Goal: Task Accomplishment & Management: Complete application form

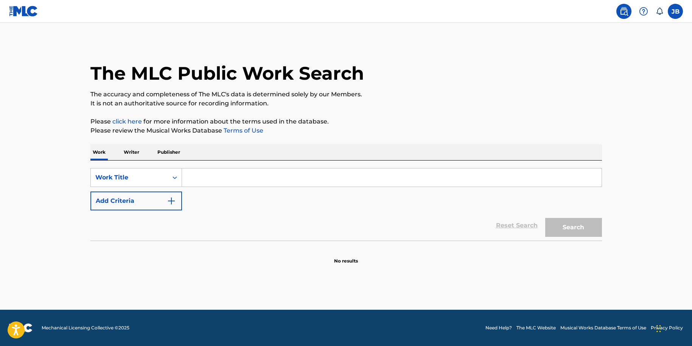
click at [675, 10] on label at bounding box center [674, 11] width 15 height 15
click at [675, 11] on input "JB Joseph Block jfbjazz@gmail.com Notification Preferences Profile Log out" at bounding box center [675, 11] width 0 height 0
click at [354, 77] on h1 "The MLC Public Work Search" at bounding box center [226, 73] width 273 height 23
click at [677, 9] on label at bounding box center [674, 11] width 15 height 15
click at [675, 11] on input "JB Joseph Block jfbjazz@gmail.com Notification Preferences Profile Log out" at bounding box center [675, 11] width 0 height 0
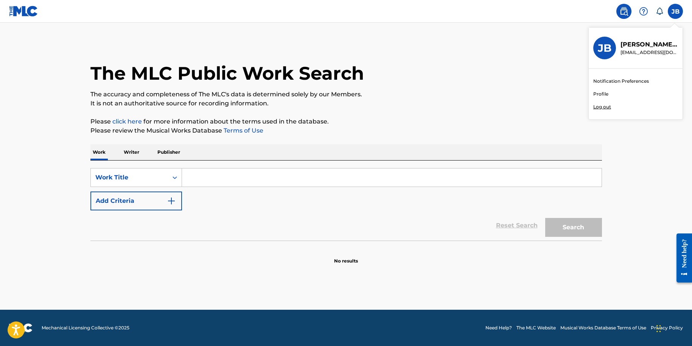
click at [602, 96] on link "Profile" at bounding box center [600, 94] width 15 height 7
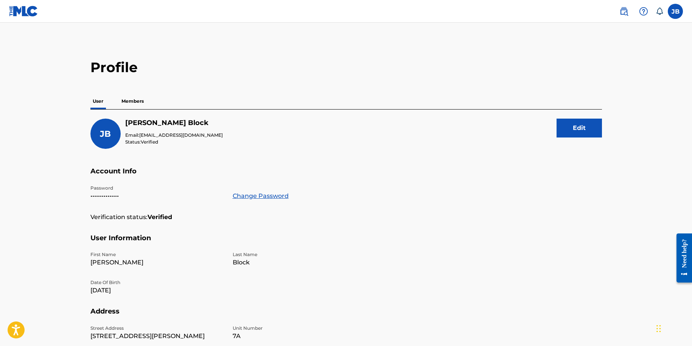
scroll to position [62, 0]
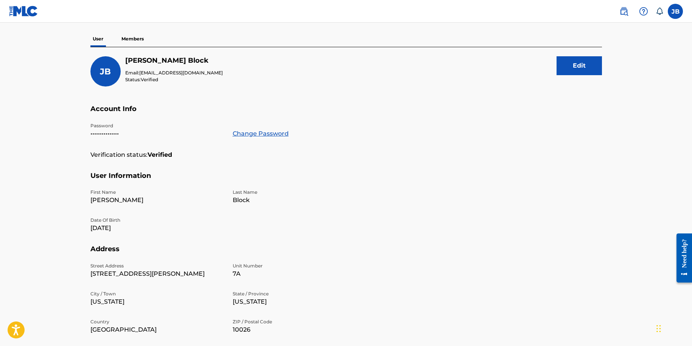
click at [145, 39] on p "Members" at bounding box center [132, 39] width 27 height 16
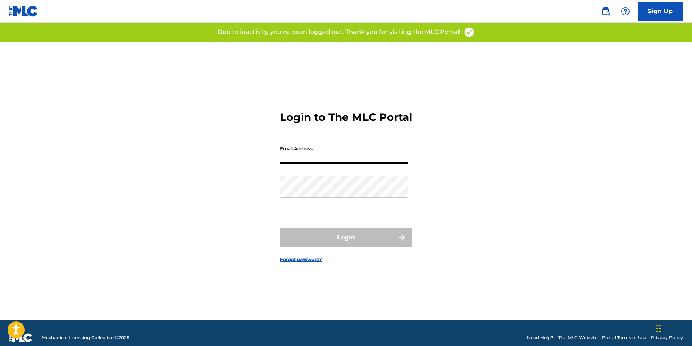
type input "[EMAIL_ADDRESS][DOMAIN_NAME]"
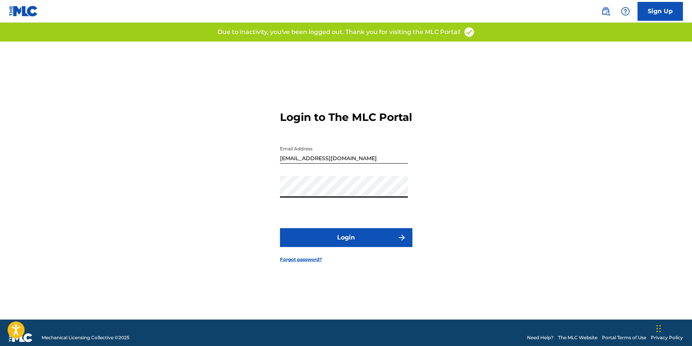
click at [349, 247] on button "Login" at bounding box center [346, 237] width 132 height 19
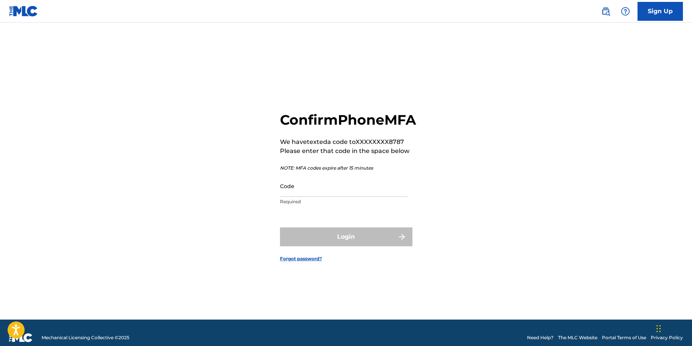
click at [286, 197] on input "Code" at bounding box center [344, 186] width 128 height 22
click at [371, 193] on input "Code" at bounding box center [344, 186] width 128 height 22
click at [351, 197] on input "Code" at bounding box center [344, 186] width 128 height 22
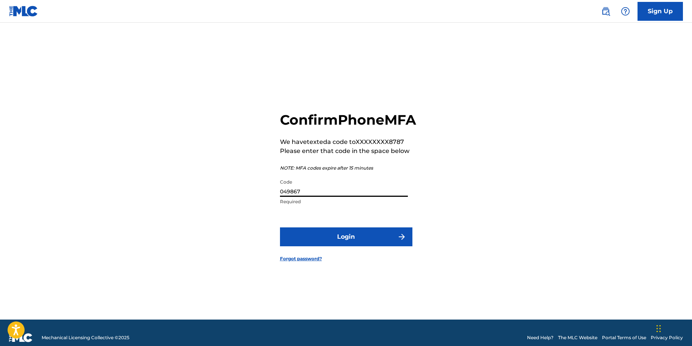
type input "049867"
click at [351, 247] on button "Login" at bounding box center [346, 237] width 132 height 19
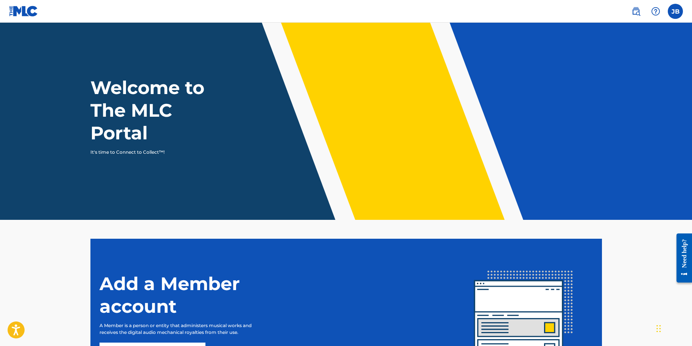
scroll to position [87, 0]
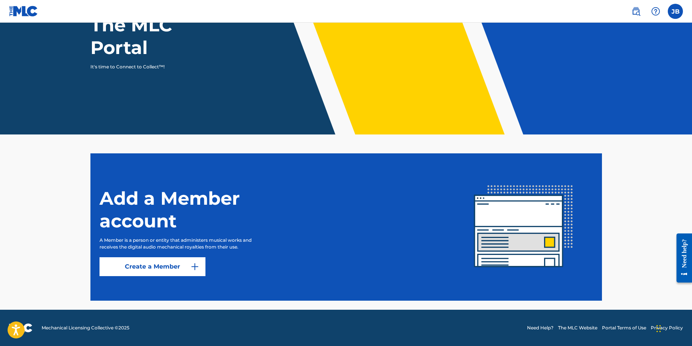
click at [194, 254] on div "Add a Member account A Member is a person or entity that administers musical wo…" at bounding box center [276, 227] width 355 height 98
click at [188, 265] on link "Create a Member" at bounding box center [152, 267] width 106 height 19
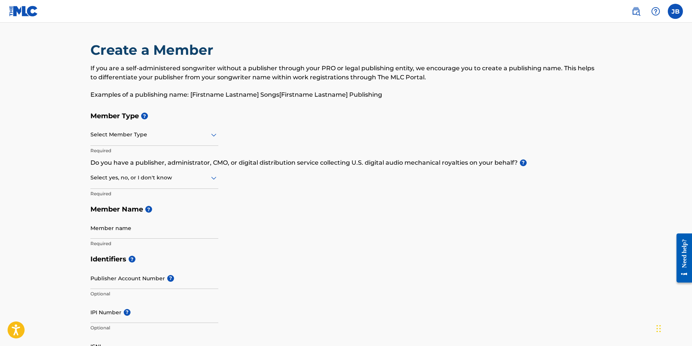
click at [146, 138] on div at bounding box center [154, 134] width 128 height 9
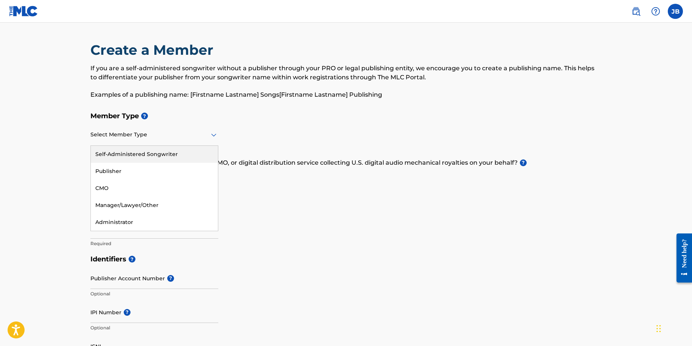
click at [161, 154] on div "Self-Administered Songwriter" at bounding box center [154, 154] width 127 height 17
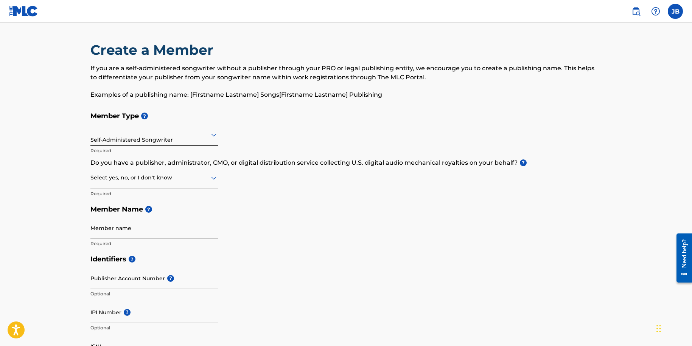
click at [168, 182] on div at bounding box center [154, 177] width 128 height 9
click at [131, 206] on div "No" at bounding box center [154, 214] width 127 height 17
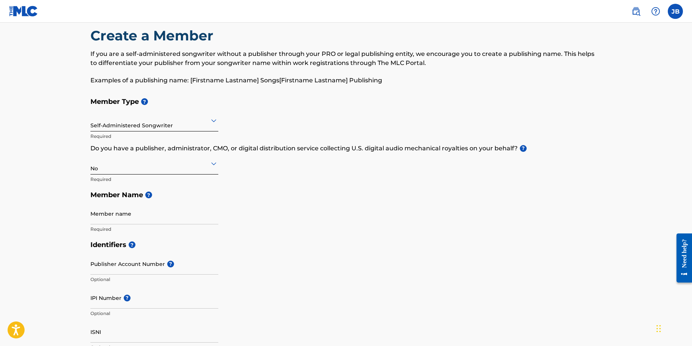
click at [120, 227] on p "Required" at bounding box center [154, 229] width 128 height 7
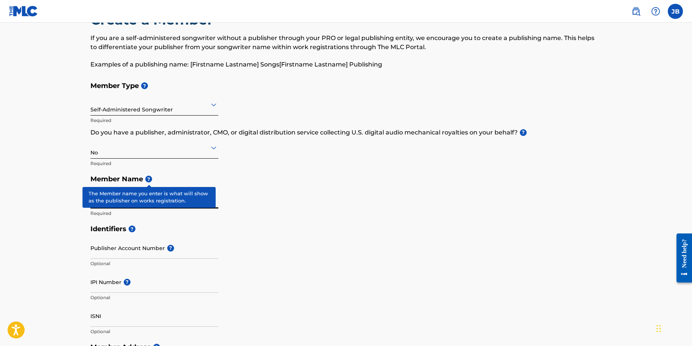
type input "[PERSON_NAME] Music"
click at [147, 182] on span "?" at bounding box center [148, 179] width 7 height 7
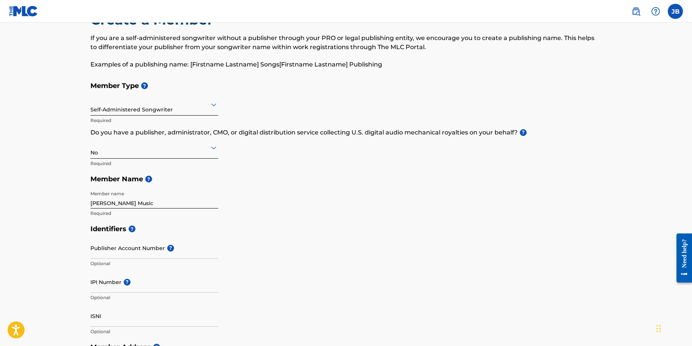
click at [354, 182] on h5 "Member Name ?" at bounding box center [345, 179] width 511 height 16
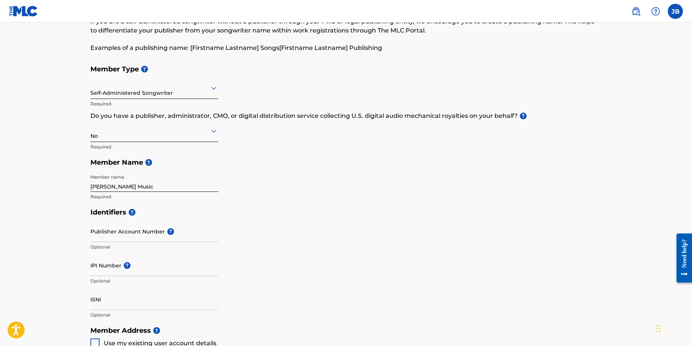
scroll to position [185, 0]
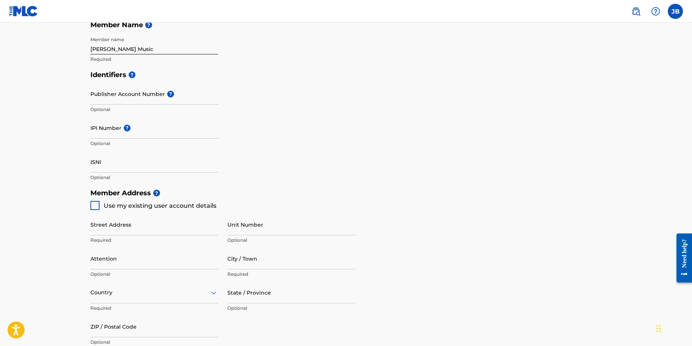
click at [146, 96] on input "Publisher Account Number ?" at bounding box center [154, 94] width 128 height 22
click at [334, 124] on div "Identifiers ? Publisher Account Number ? Optional IPI Number ? Optional ISNI Op…" at bounding box center [345, 126] width 511 height 118
click at [128, 205] on span "Use my existing user account details" at bounding box center [160, 205] width 113 height 7
type input "[STREET_ADDRESS][PERSON_NAME]"
type input "[US_STATE]"
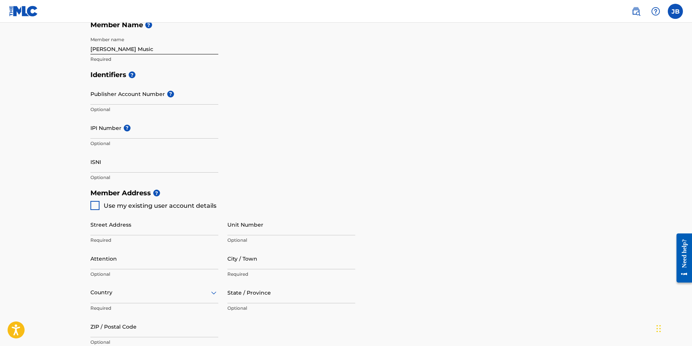
type input "10026"
type input "267"
type input "2588787"
type input "[EMAIL_ADDRESS][DOMAIN_NAME]"
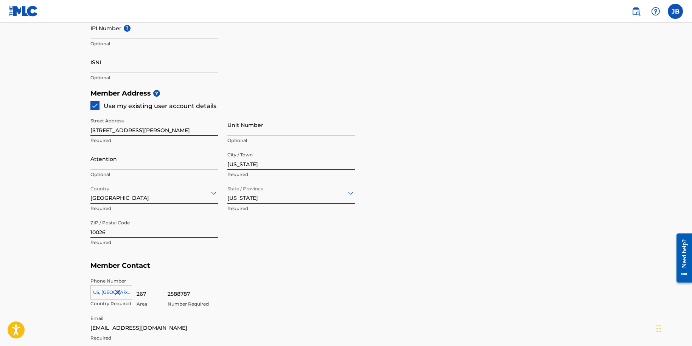
scroll to position [391, 0]
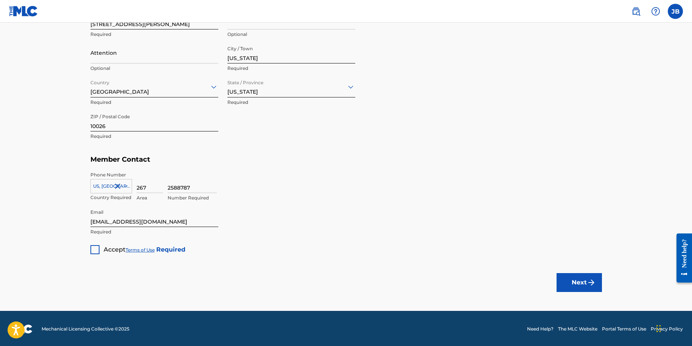
click at [101, 246] on div "Accept Terms of Use Required" at bounding box center [137, 247] width 95 height 15
click at [96, 248] on div at bounding box center [94, 249] width 9 height 9
click at [563, 278] on button "Next" at bounding box center [578, 282] width 45 height 19
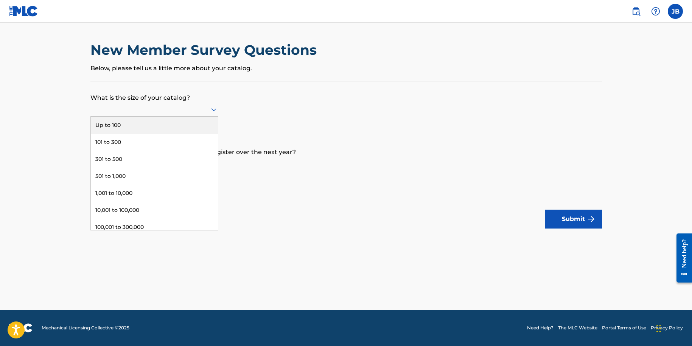
click at [186, 117] on div at bounding box center [154, 109] width 128 height 14
click at [175, 134] on div "Up to 100" at bounding box center [154, 125] width 127 height 17
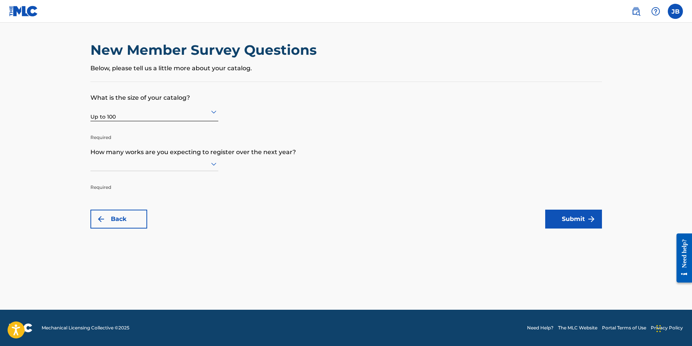
click at [160, 169] on div at bounding box center [154, 163] width 128 height 9
click at [147, 188] on div "Up to 100" at bounding box center [154, 179] width 127 height 17
click at [593, 217] on img "submit" at bounding box center [591, 219] width 9 height 9
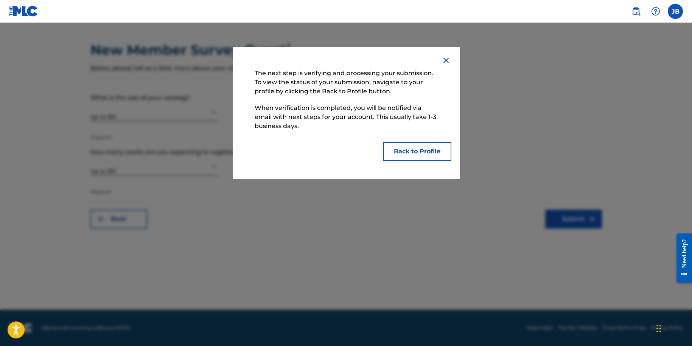
click at [413, 154] on button "Back to Profile" at bounding box center [417, 151] width 68 height 19
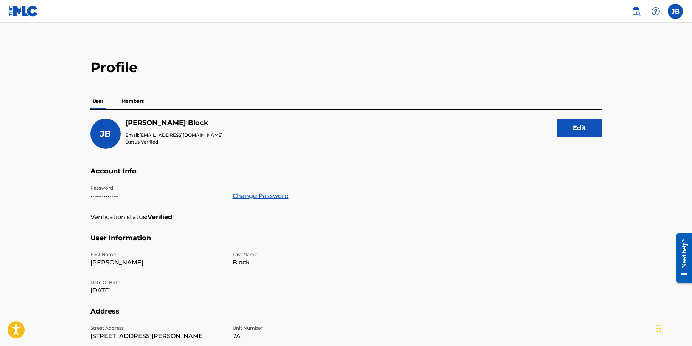
click at [139, 95] on p "Members" at bounding box center [132, 101] width 27 height 16
